Goal: Information Seeking & Learning: Understand process/instructions

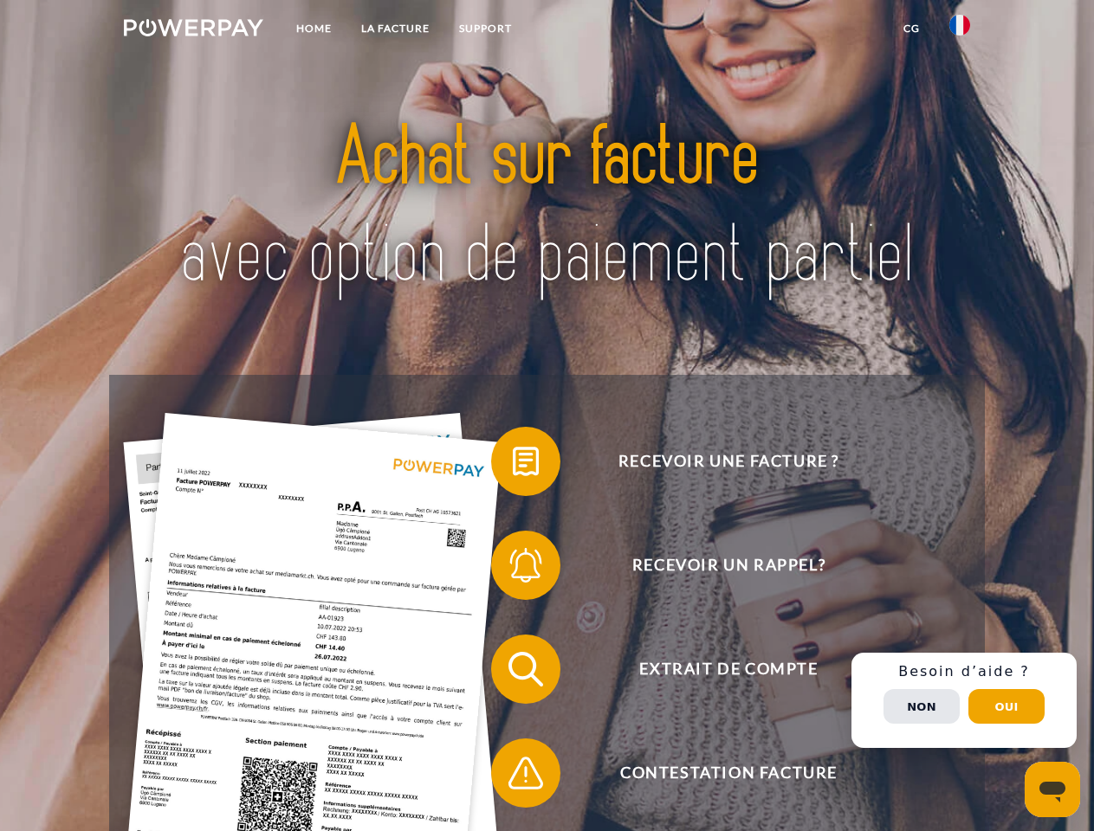
click at [193, 30] on img at bounding box center [193, 27] width 139 height 17
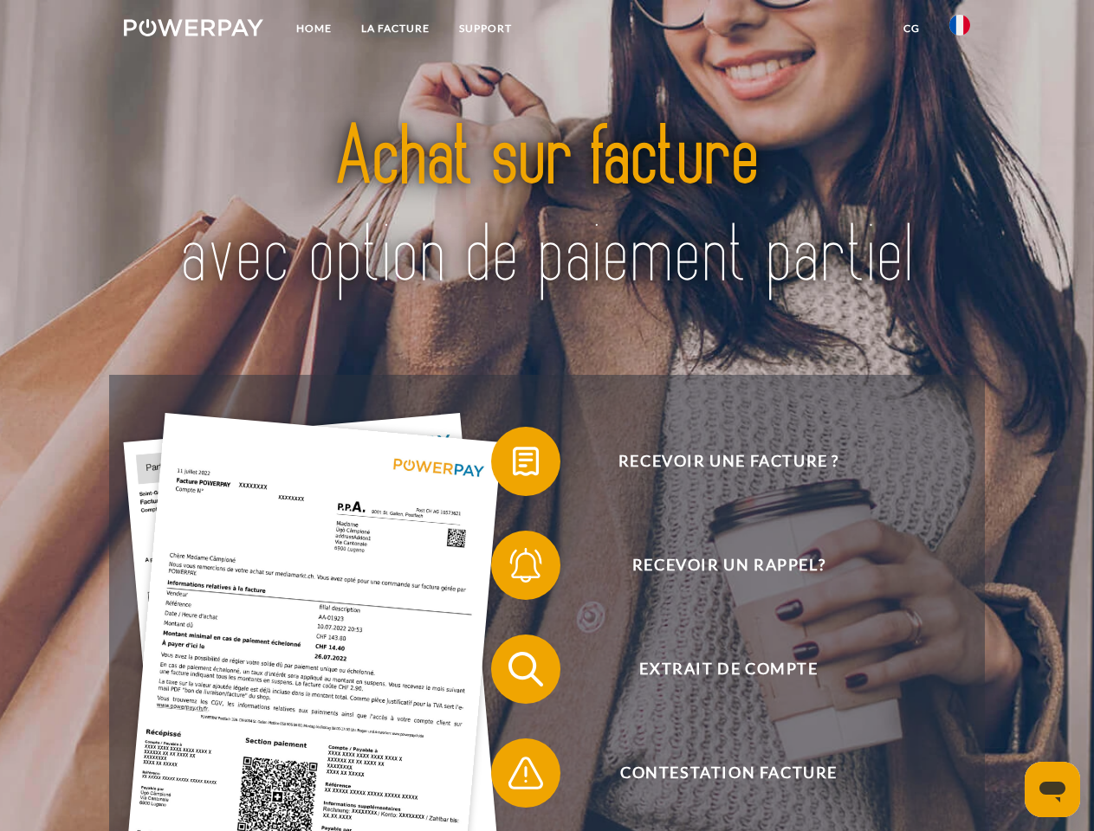
click at [960, 30] on img at bounding box center [959, 25] width 21 height 21
click at [911, 29] on link "CG" at bounding box center [912, 28] width 46 height 31
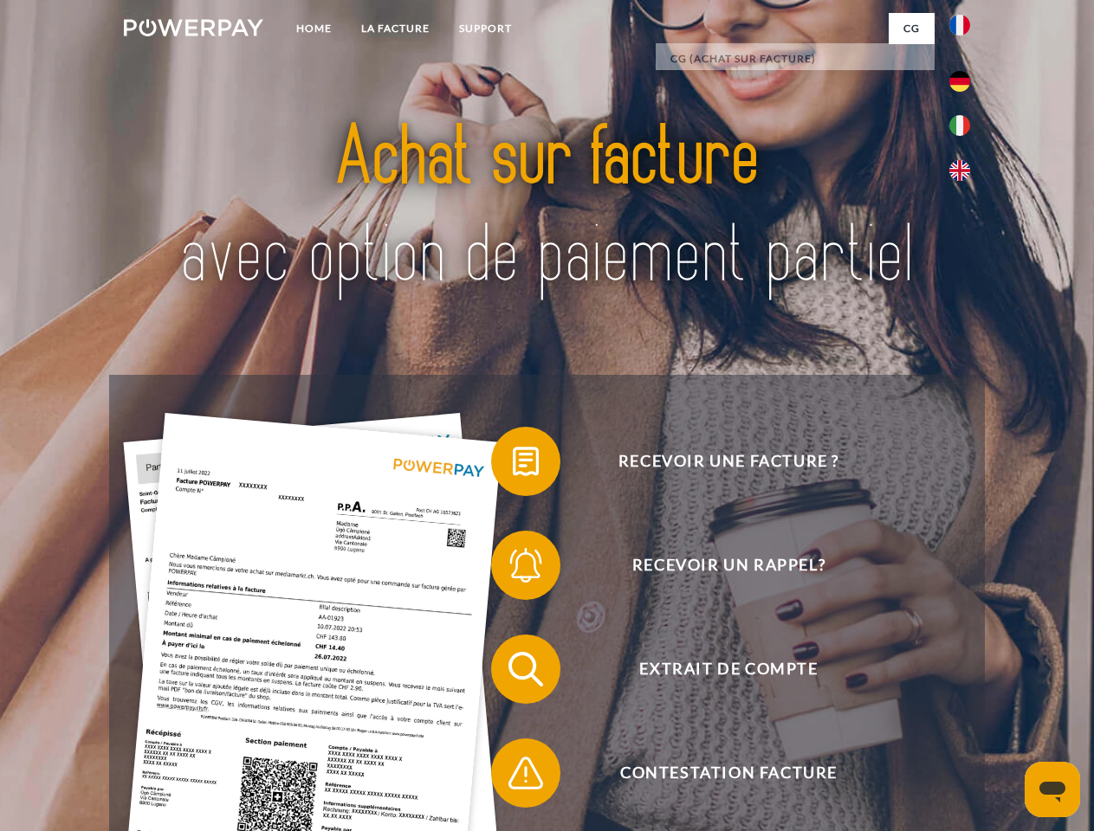
click at [513, 465] on span at bounding box center [499, 461] width 87 height 87
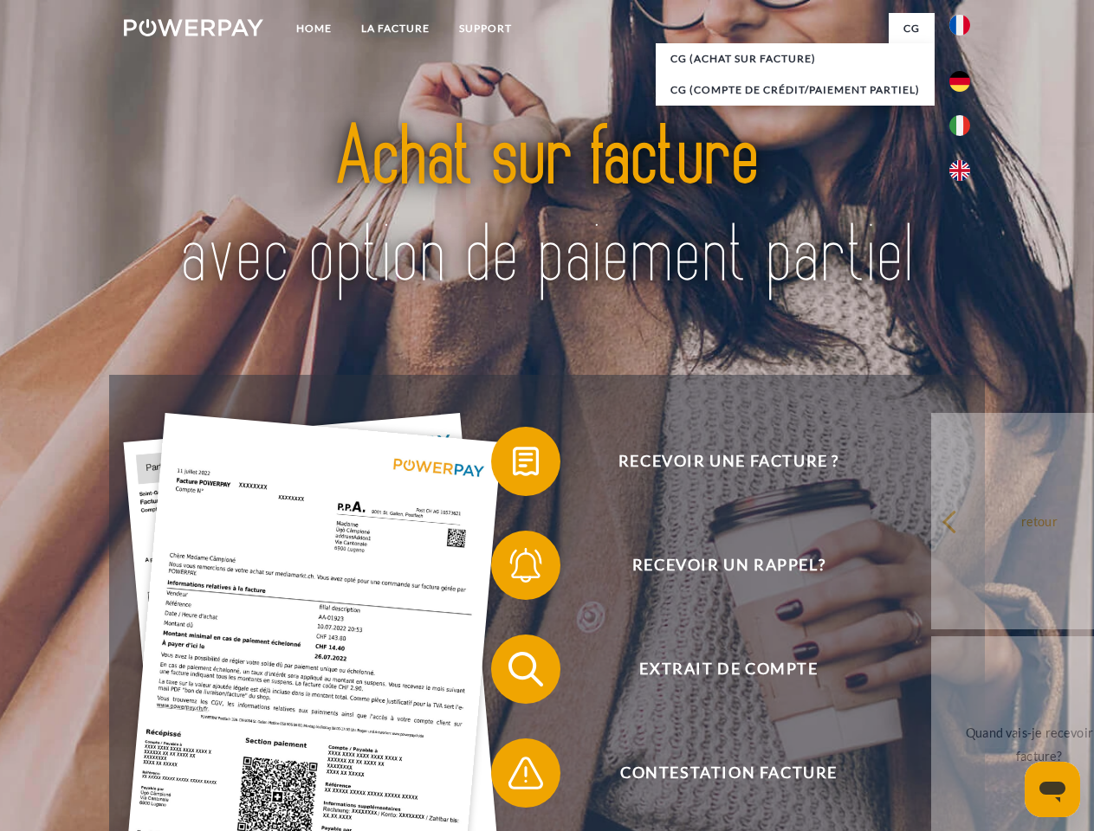
click at [513, 569] on span at bounding box center [499, 565] width 87 height 87
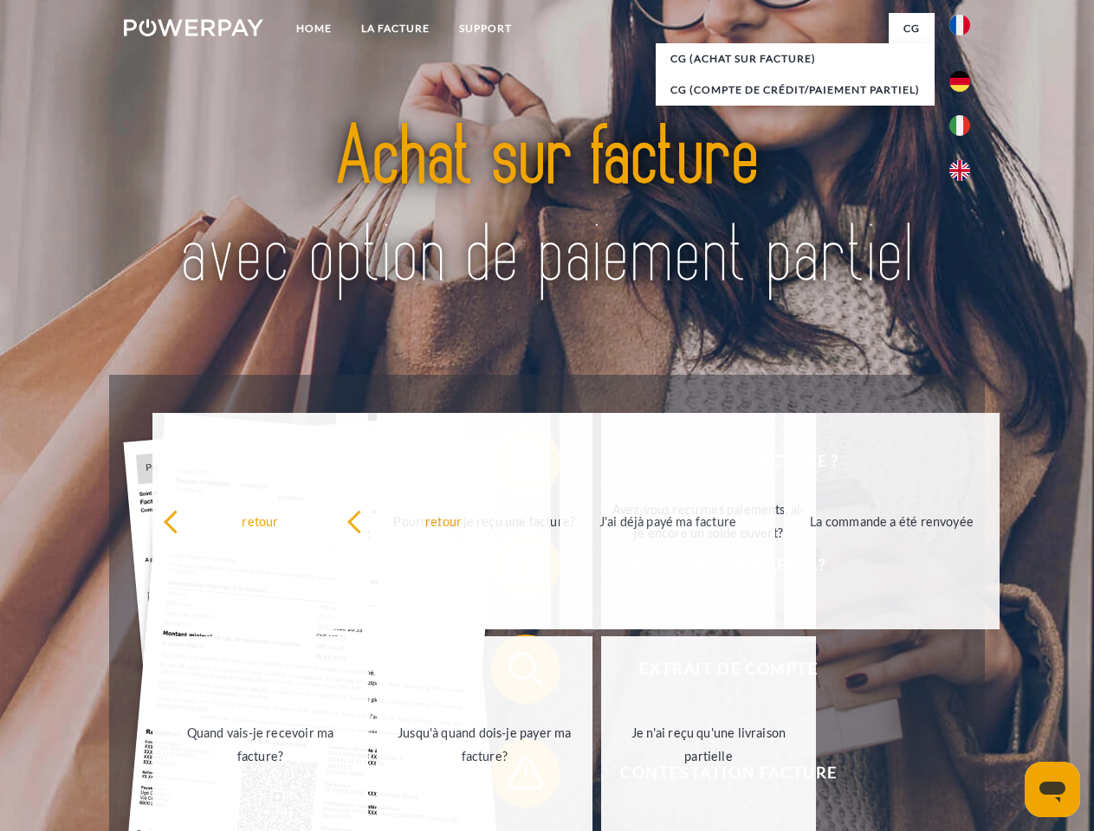
click at [601, 777] on link "Je n'ai reçu qu'une livraison partielle" at bounding box center [709, 745] width 216 height 217
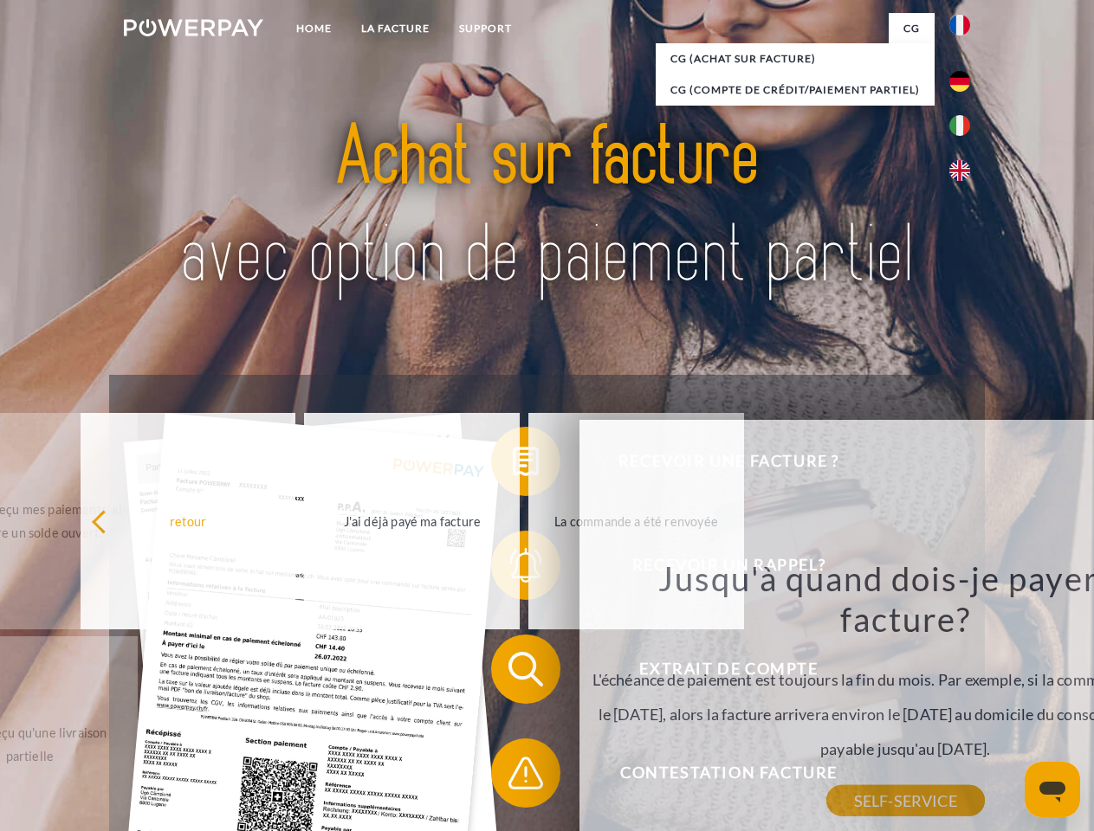
click at [964, 701] on div "Recevoir une facture ? Recevoir un rappel? Extrait de compte retour" at bounding box center [546, 721] width 875 height 693
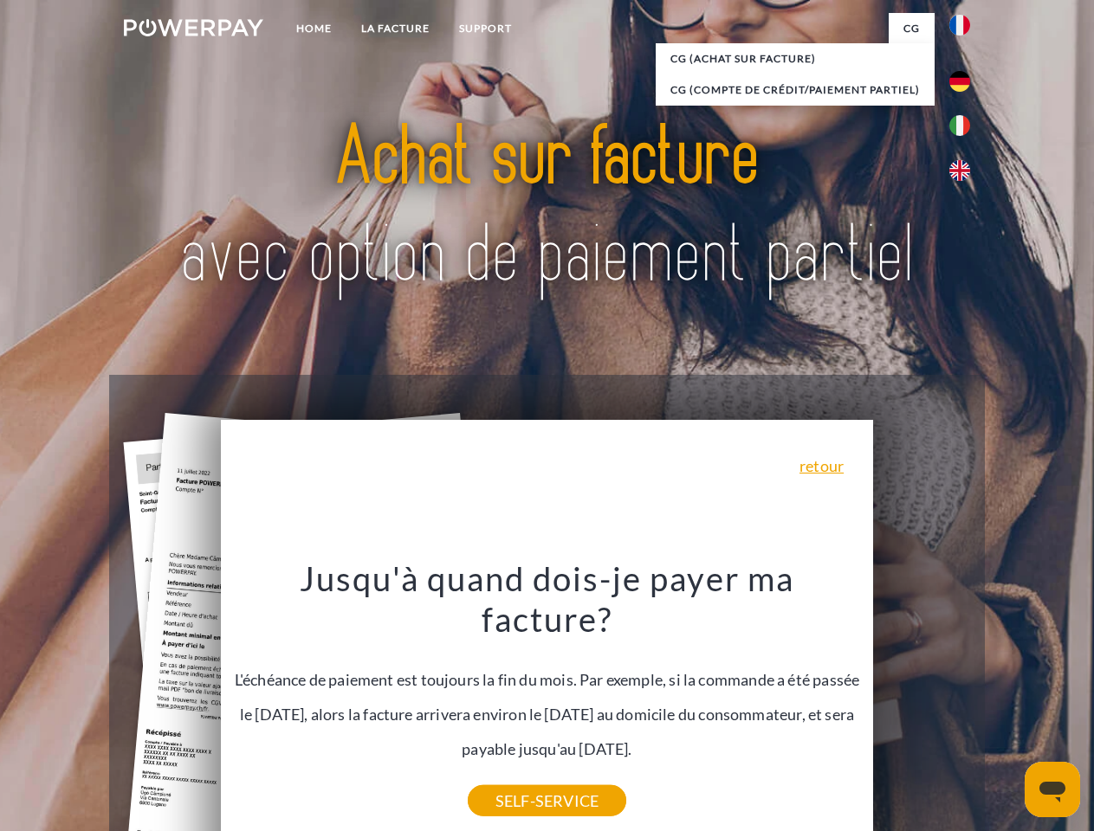
click at [922, 704] on span "Extrait de compte" at bounding box center [728, 669] width 424 height 69
click at [1006, 707] on header "Home LA FACTURE Support" at bounding box center [547, 598] width 1094 height 1196
